Goal: Information Seeking & Learning: Learn about a topic

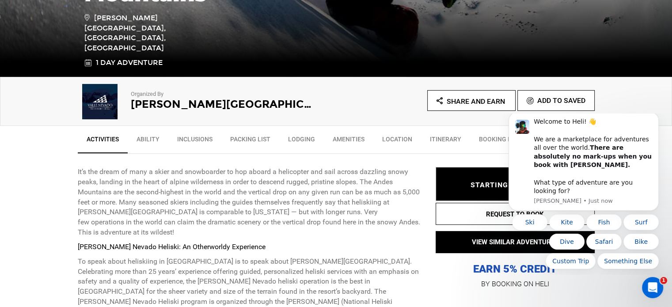
scroll to position [221, 0]
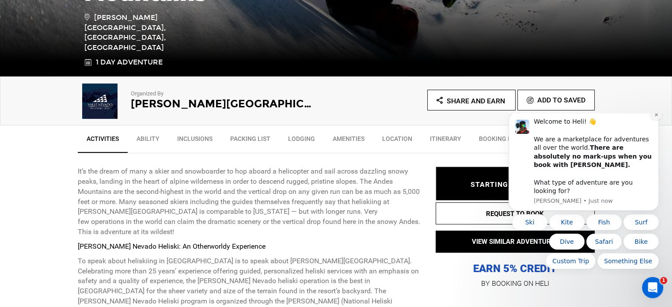
click at [659, 120] on button "Dismiss notification" at bounding box center [656, 114] width 11 height 11
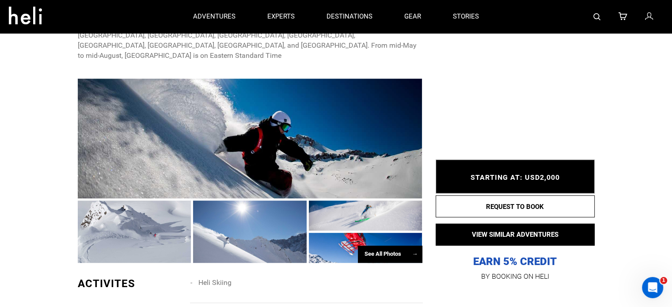
scroll to position [0, 0]
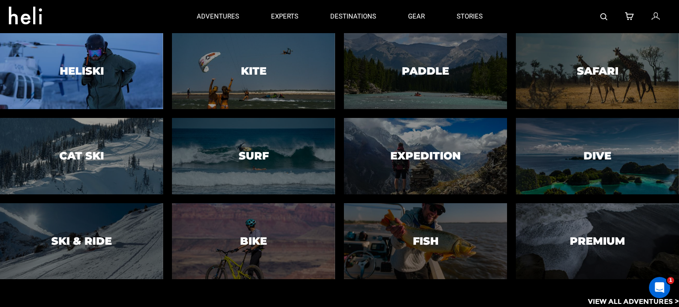
click at [87, 73] on h3 "Heliski" at bounding box center [82, 70] width 44 height 11
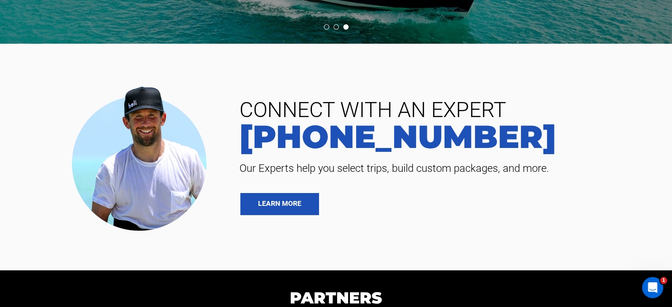
scroll to position [3316, 0]
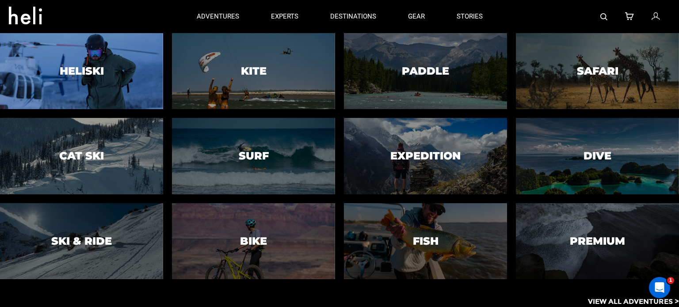
click at [92, 70] on h3 "Heliski" at bounding box center [82, 70] width 44 height 11
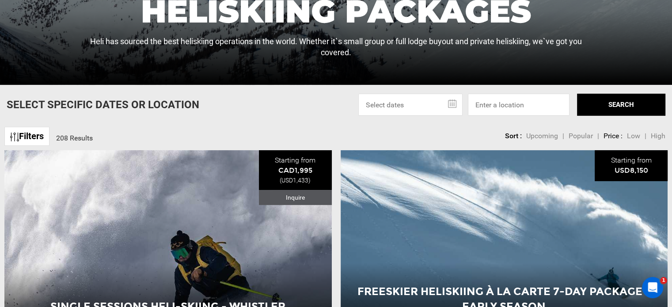
scroll to position [221, 0]
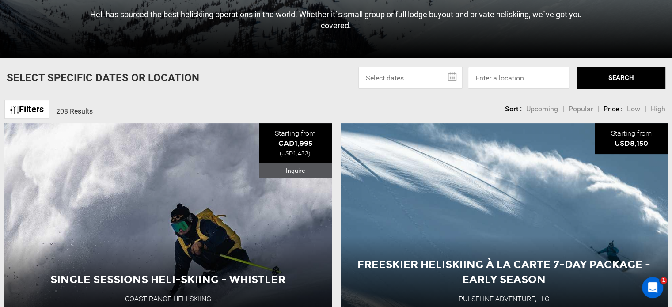
click at [636, 110] on span "Low" at bounding box center [633, 109] width 13 height 8
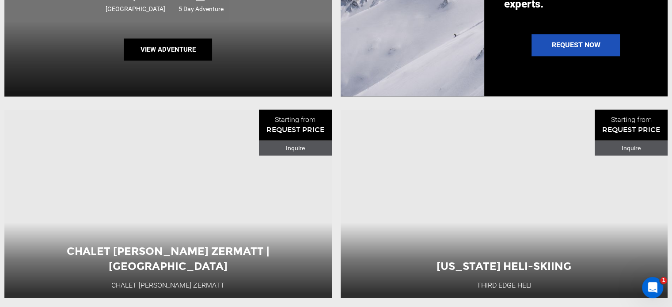
scroll to position [1061, 0]
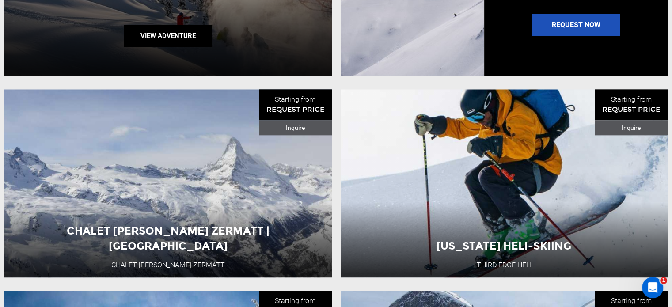
scroll to position [221, 0]
